Goal: Task Accomplishment & Management: Manage account settings

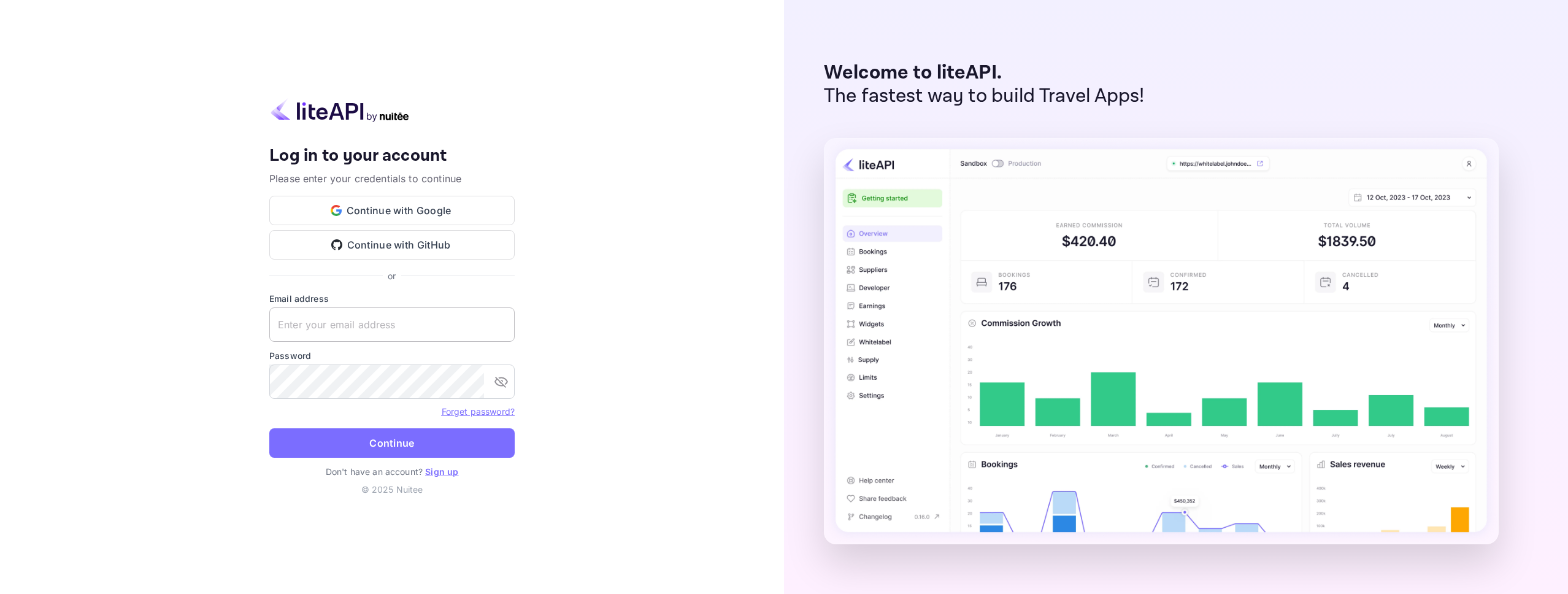
click at [373, 329] on input "text" at bounding box center [392, 324] width 246 height 34
type input "[PERSON_NAME][EMAIL_ADDRESS]"
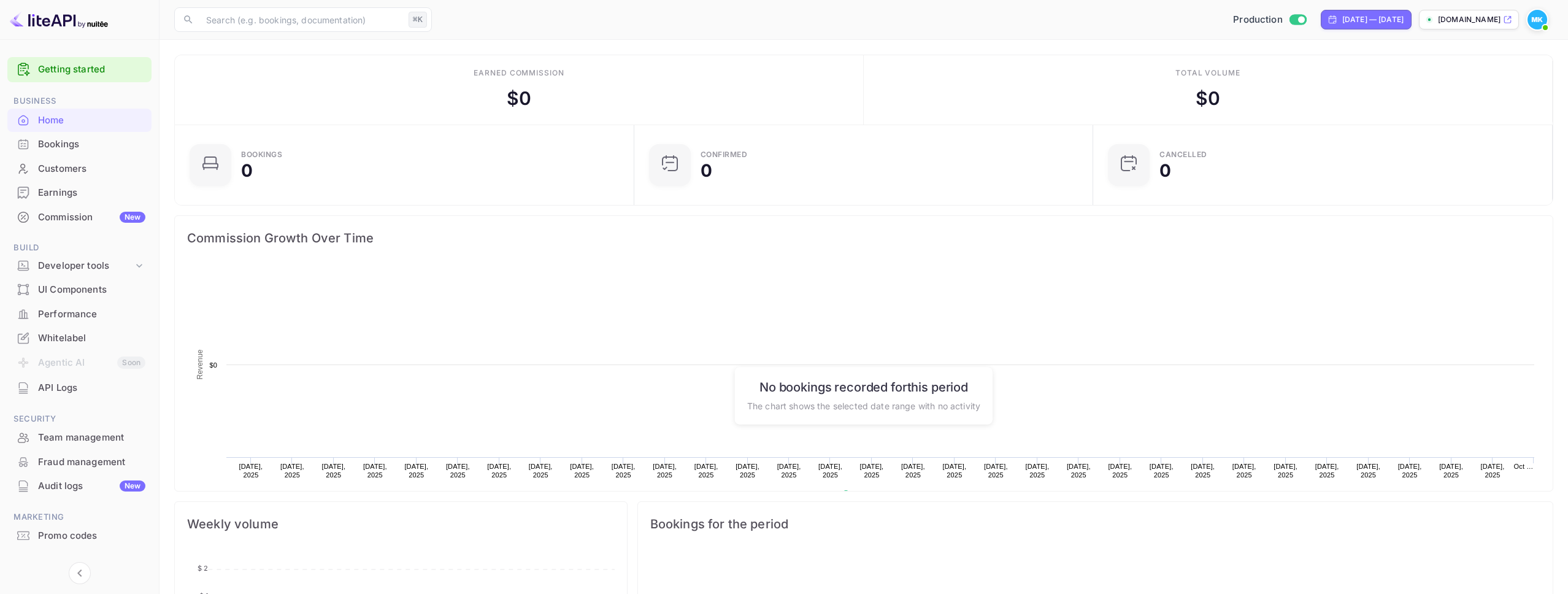
scroll to position [199, 452]
click at [74, 436] on div "Team management" at bounding box center [91, 438] width 107 height 14
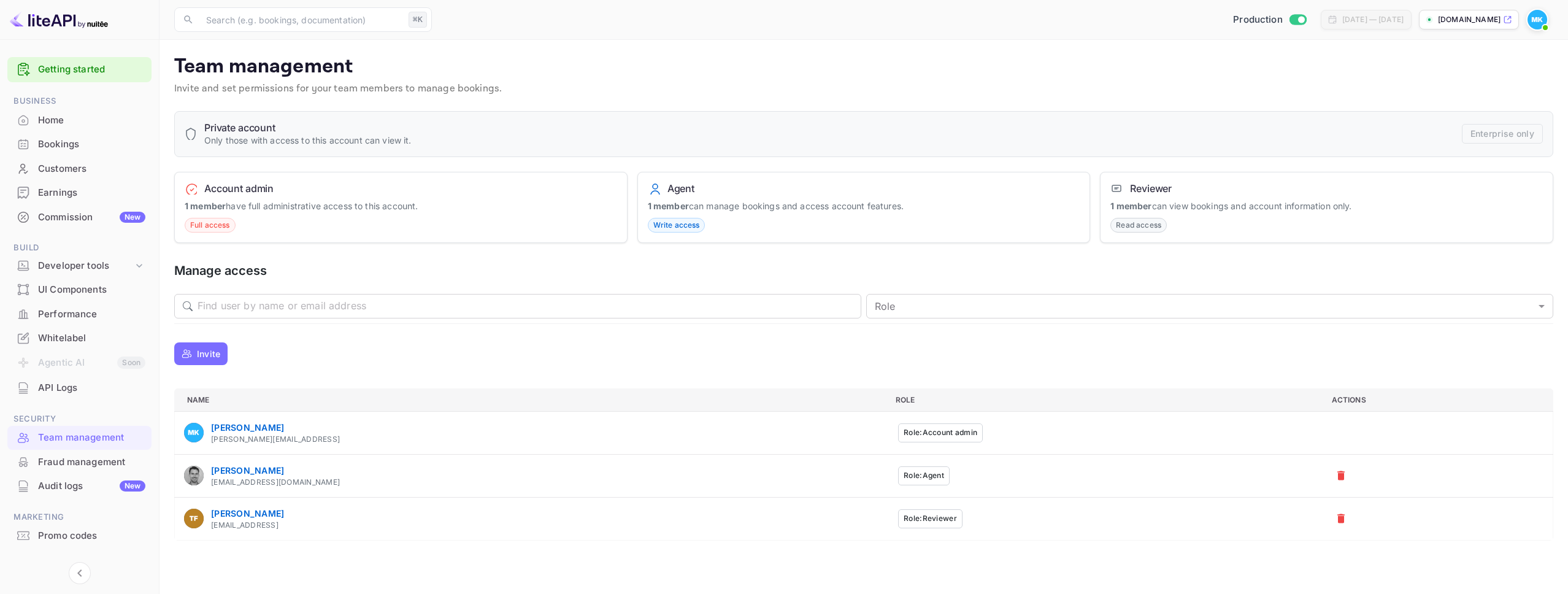
click at [207, 227] on span "Full access" at bounding box center [210, 225] width 50 height 11
click at [233, 306] on input "text" at bounding box center [529, 307] width 664 height 25
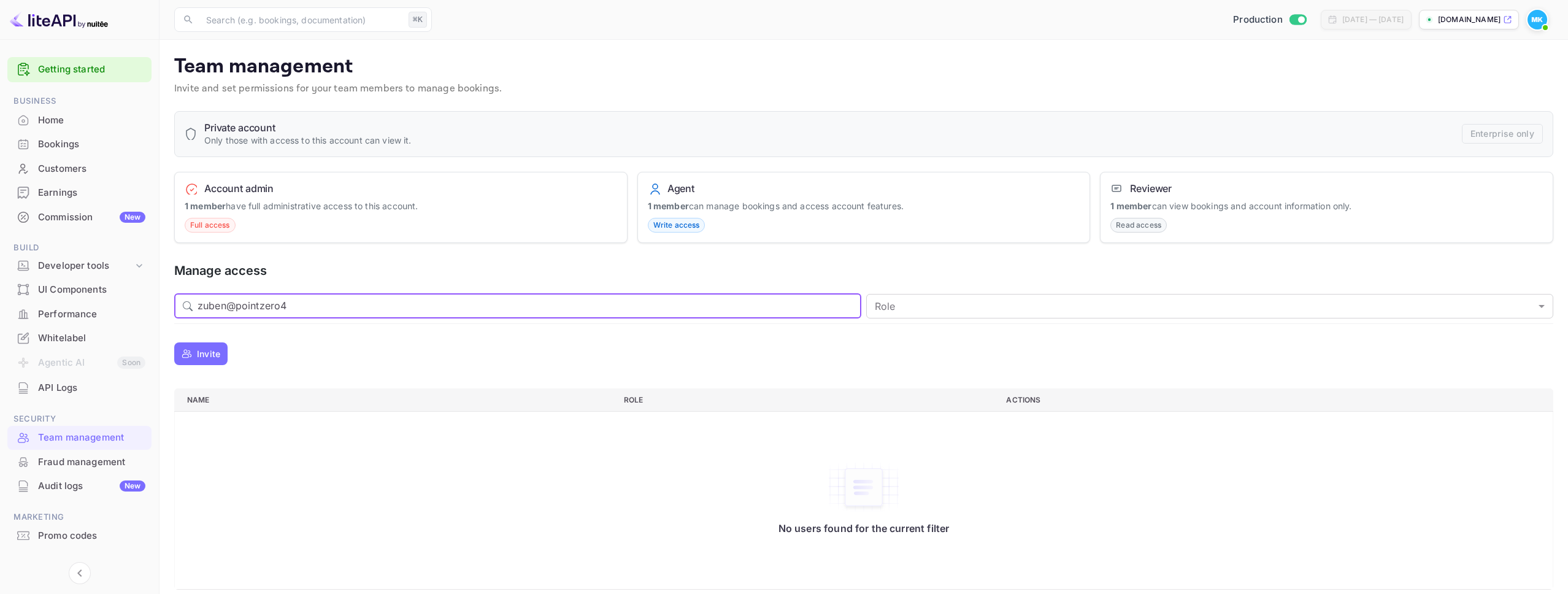
drag, startPoint x: 320, startPoint y: 304, endPoint x: 189, endPoint y: 299, distance: 131.1
click at [189, 299] on div "​ zuben@pointzero4 ​" at bounding box center [518, 307] width 687 height 25
paste input ".com"
type input "[EMAIL_ADDRESS][DOMAIN_NAME]"
click at [970, 313] on body "Getting started Business Home Bookings Customers Earnings Commission New Build …" at bounding box center [784, 302] width 1568 height 605
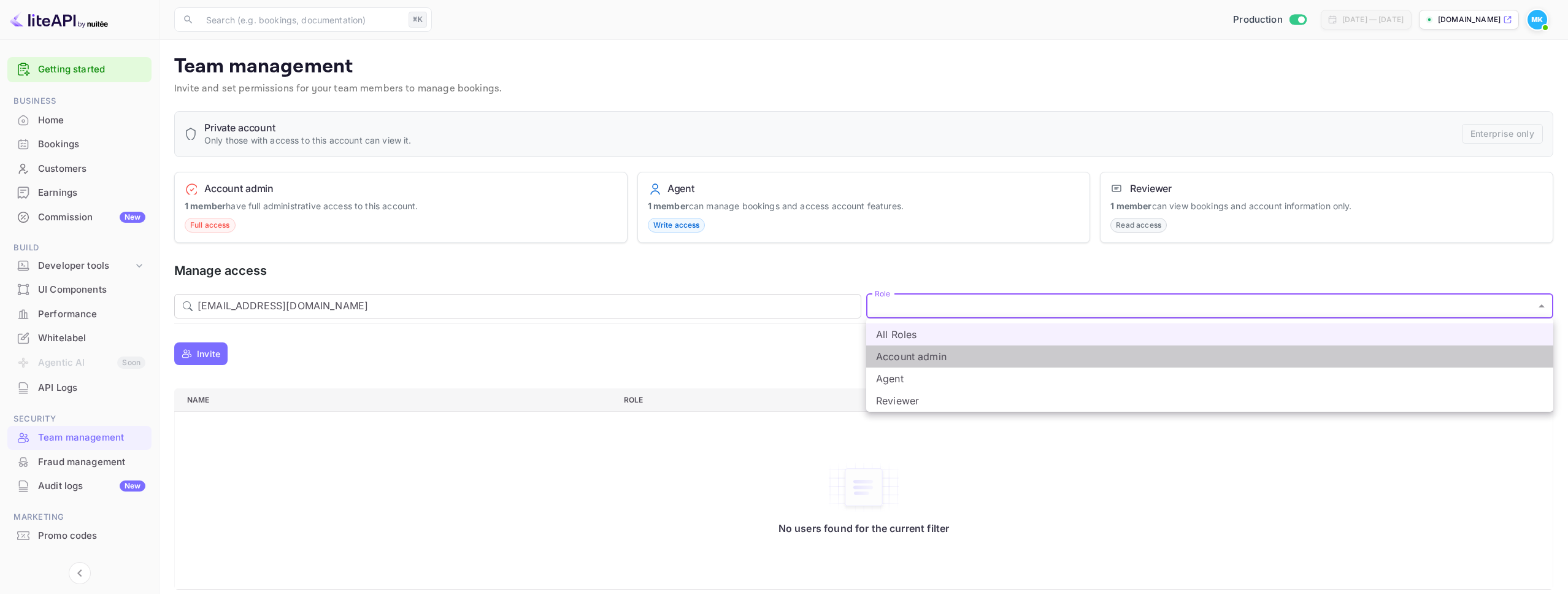
click at [950, 357] on li "Account admin" at bounding box center [1209, 357] width 687 height 22
type input "admin"
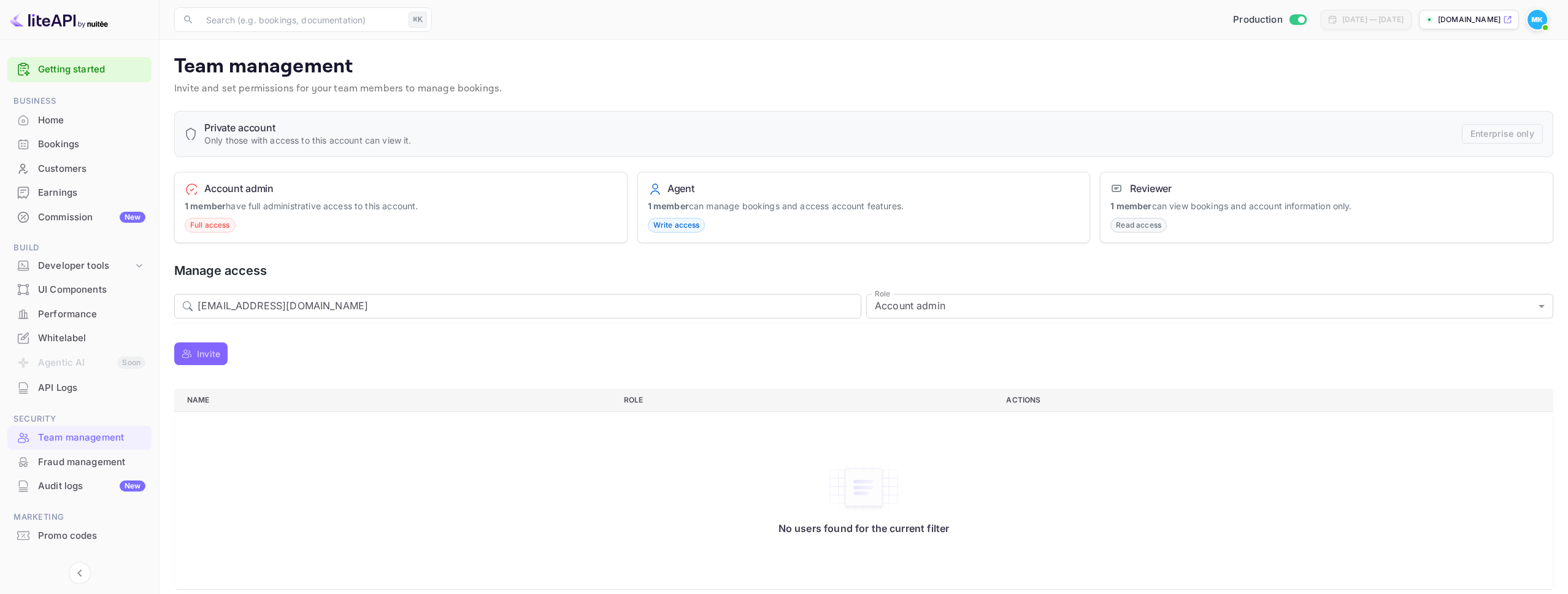
click at [209, 353] on p "Invite" at bounding box center [208, 354] width 24 height 13
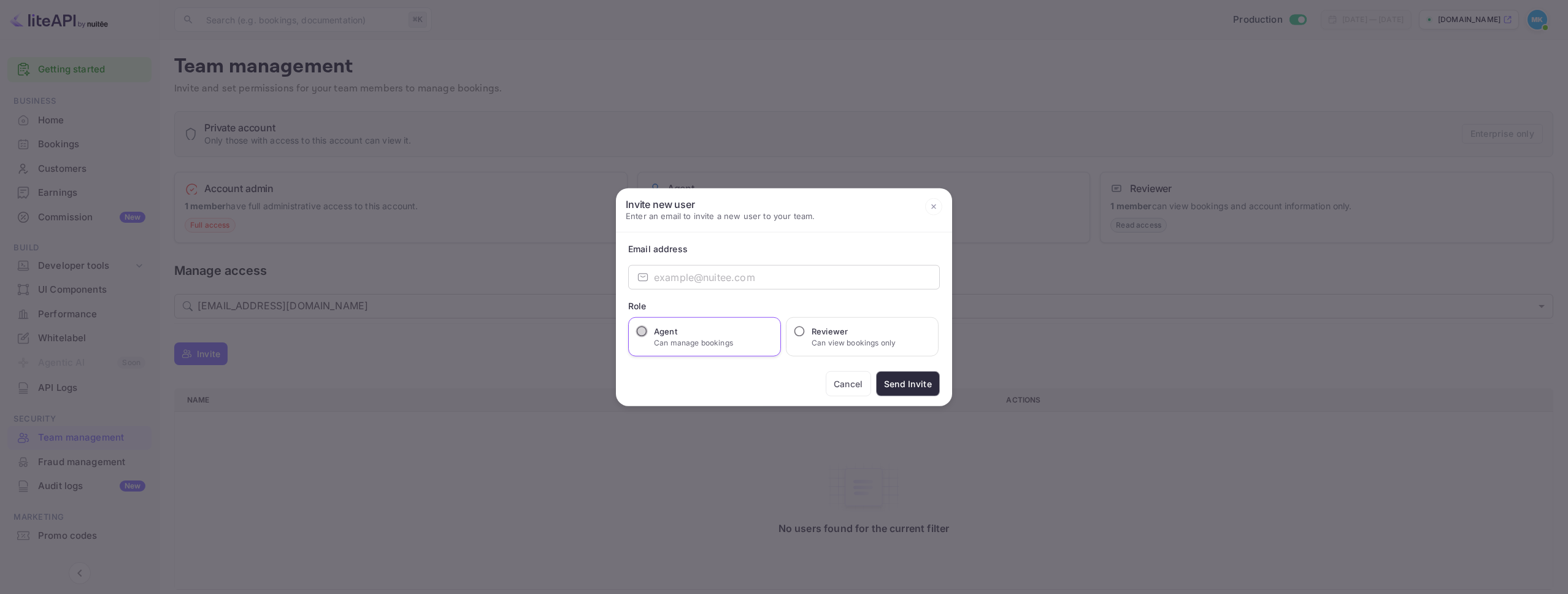
click at [639, 330] on input "Agent Can manage bookings" at bounding box center [641, 331] width 12 height 12
radio input "true"
click at [677, 277] on input "email" at bounding box center [796, 277] width 286 height 25
paste input "[EMAIL_ADDRESS][DOMAIN_NAME]"
type input "[EMAIL_ADDRESS][DOMAIN_NAME]"
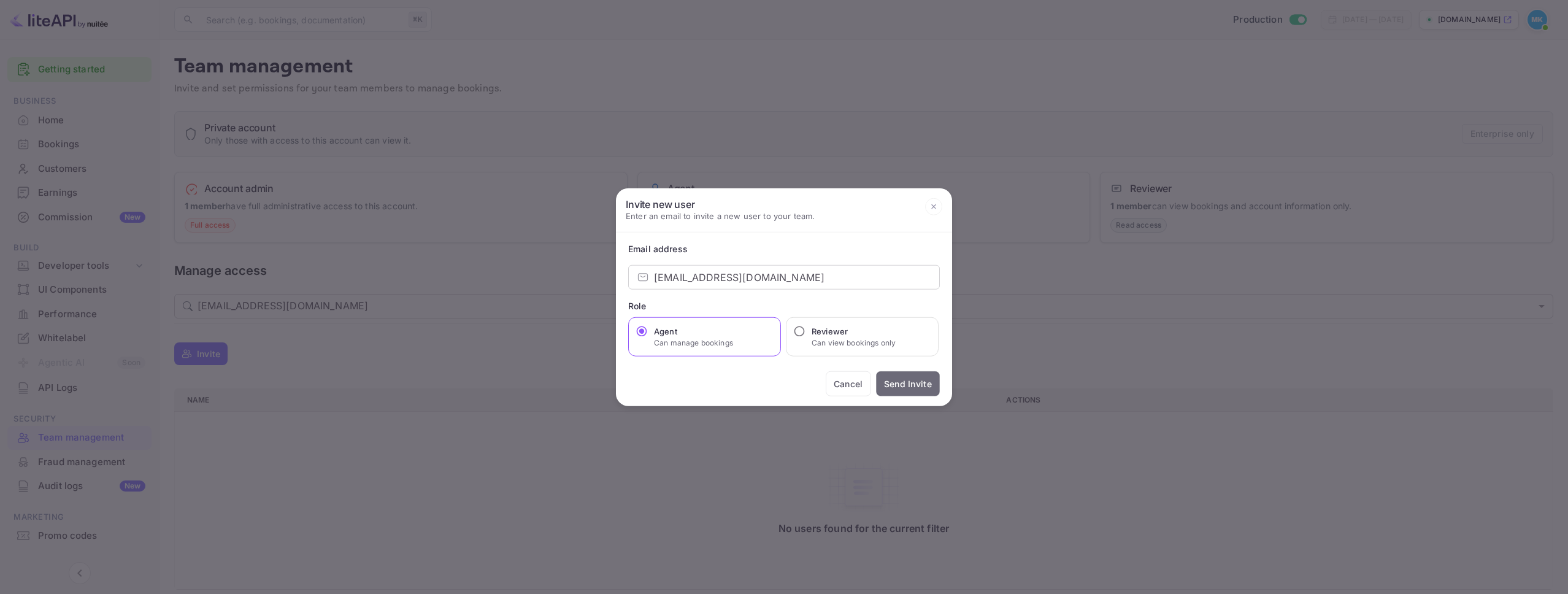
click at [920, 387] on button "Send Invite" at bounding box center [907, 384] width 64 height 25
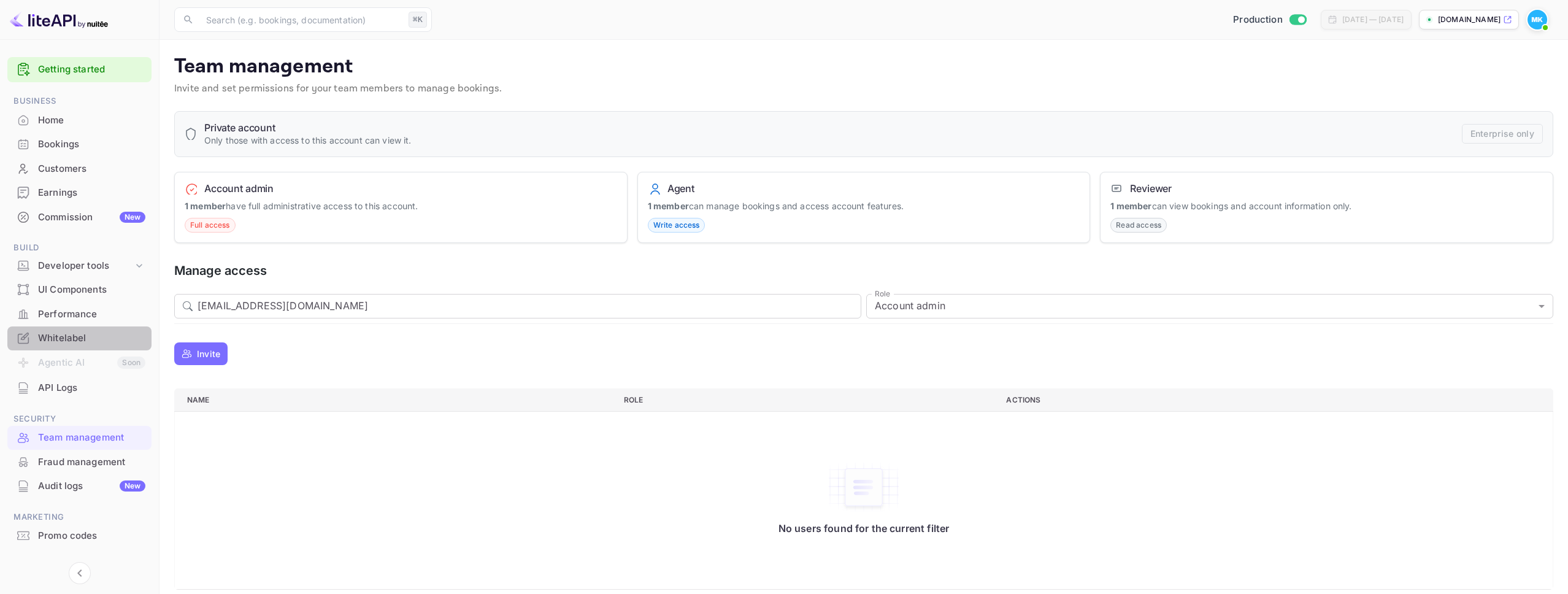
click at [51, 341] on div "Whitelabel" at bounding box center [91, 338] width 107 height 14
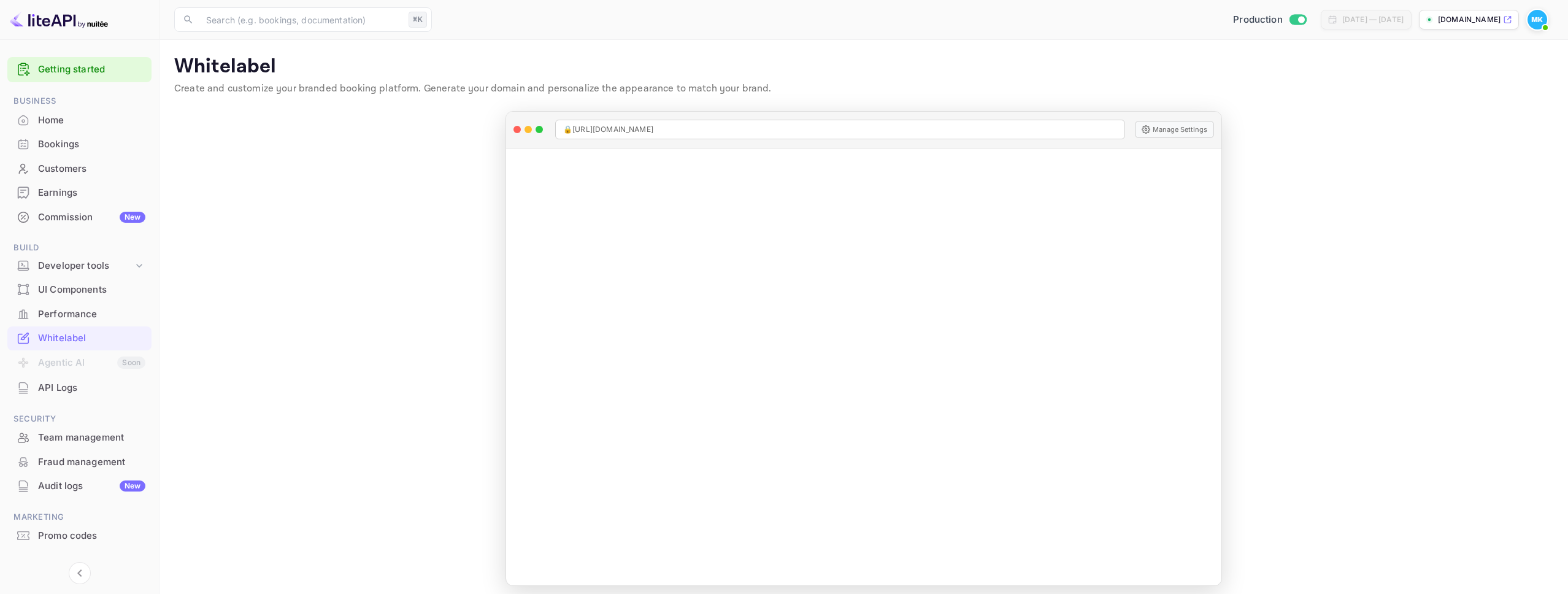
click at [62, 289] on div "UI Components" at bounding box center [91, 290] width 107 height 14
